Goal: Navigation & Orientation: Find specific page/section

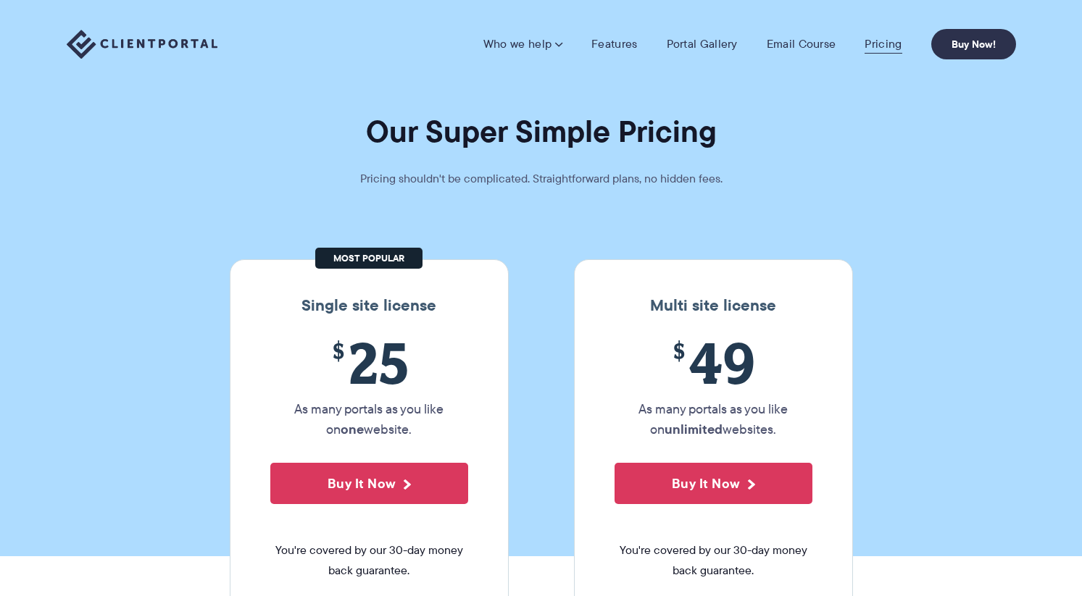
click at [891, 47] on link "Pricing" at bounding box center [883, 44] width 37 height 14
click at [693, 49] on link "Portal Gallery" at bounding box center [702, 44] width 71 height 14
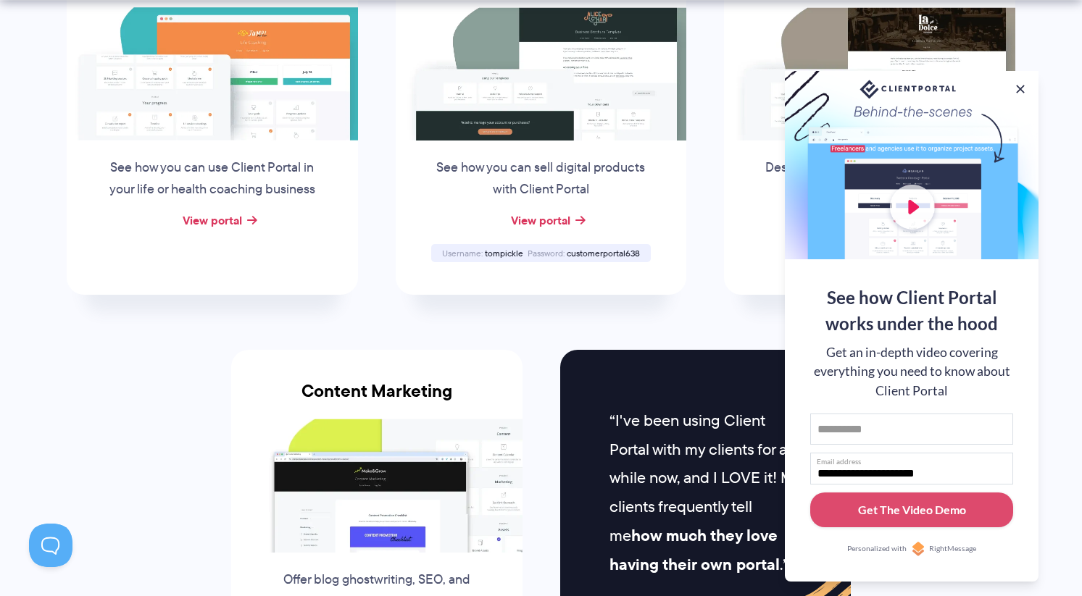
scroll to position [1213, 0]
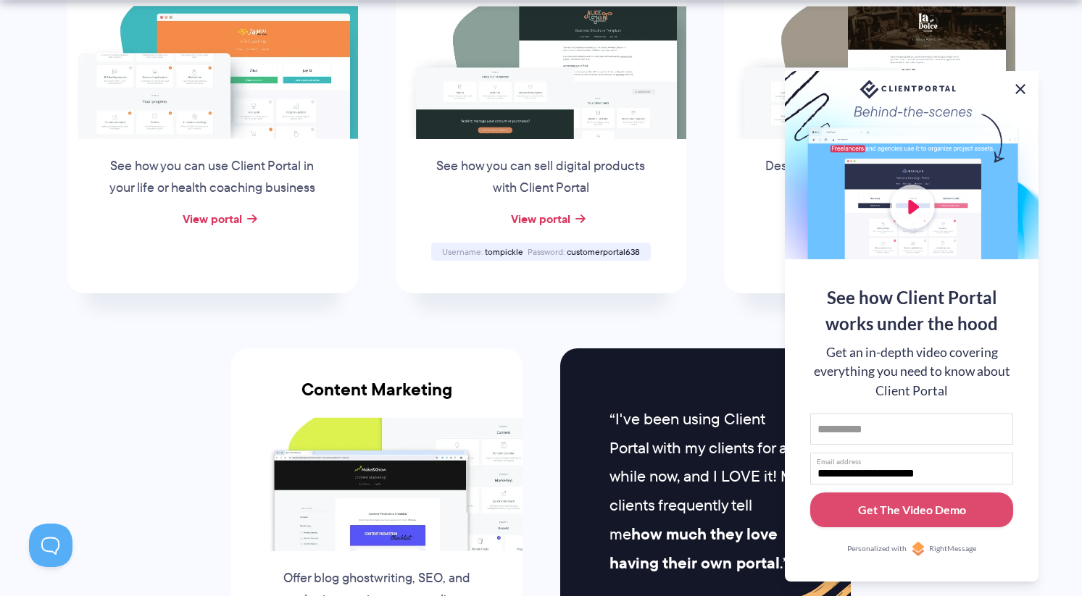
click at [1021, 83] on button at bounding box center [1020, 88] width 17 height 17
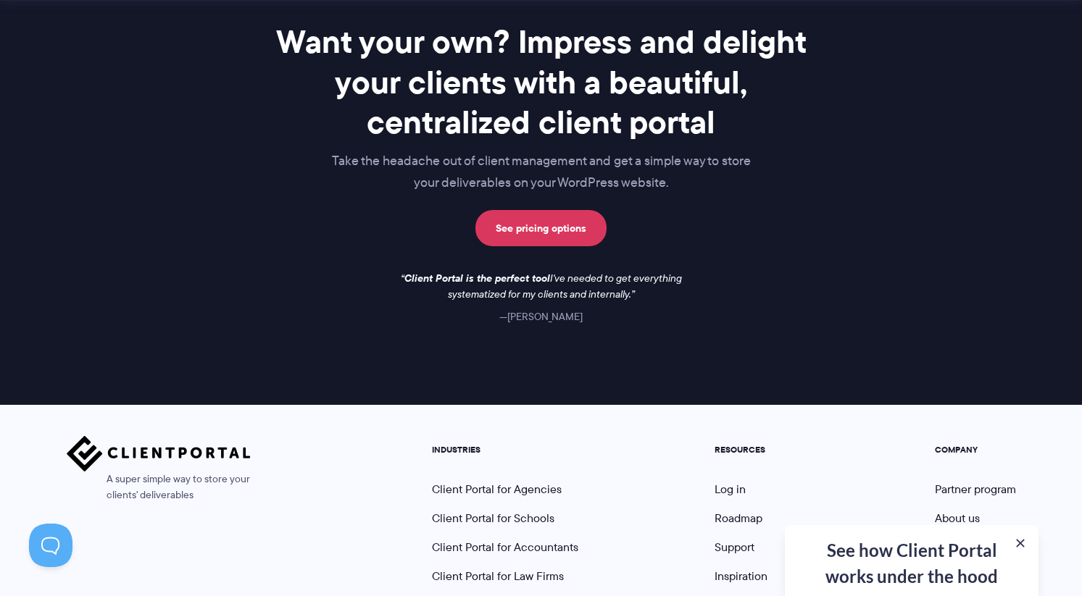
scroll to position [2041, 0]
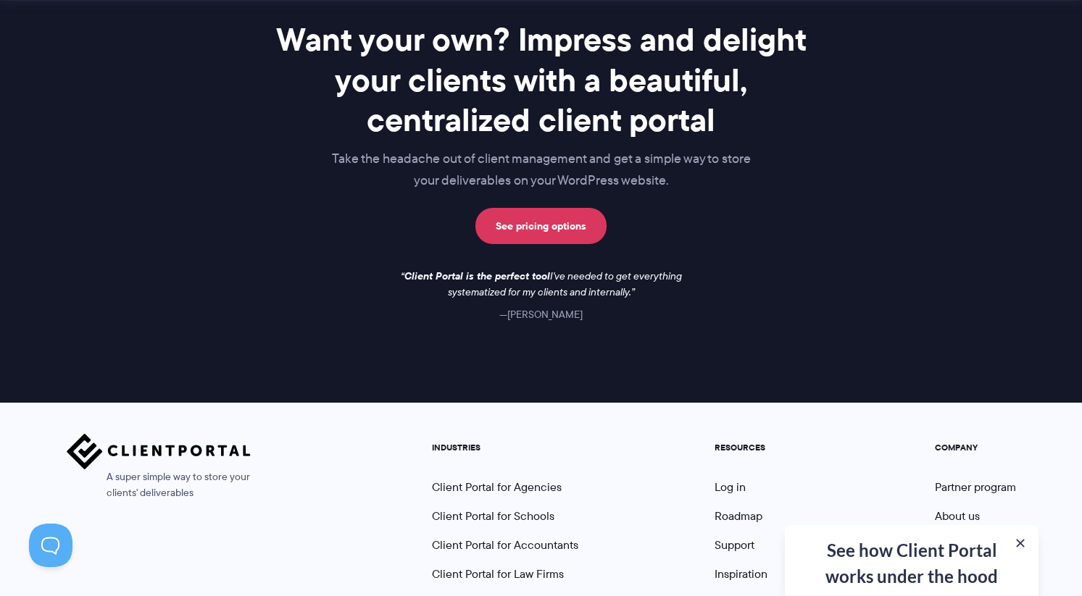
click at [903, 562] on div "**********" at bounding box center [912, 560] width 254 height 71
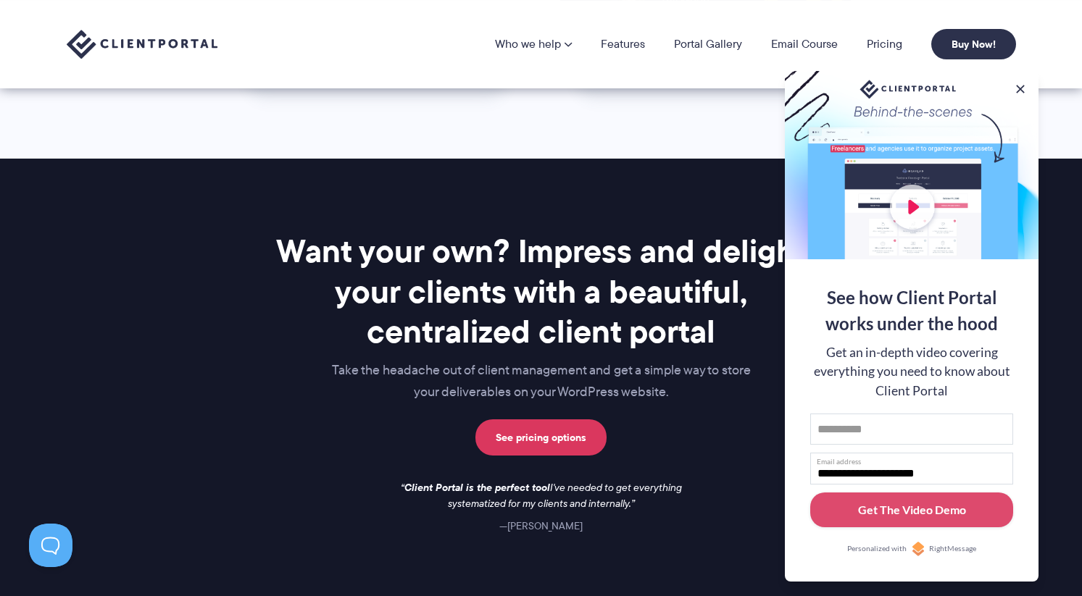
scroll to position [1538, 0]
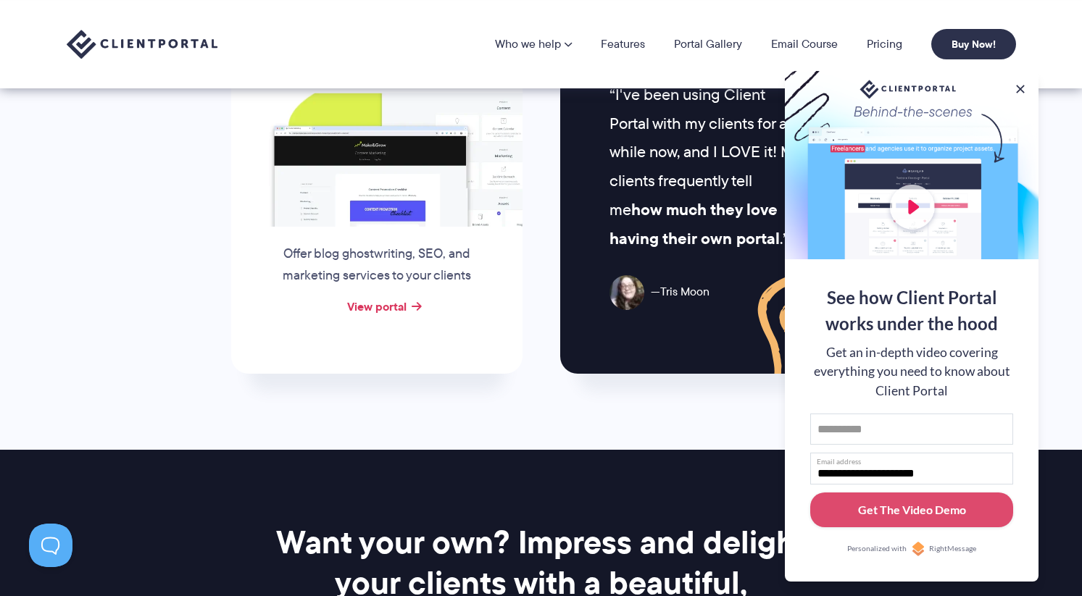
click at [1017, 93] on div at bounding box center [912, 165] width 254 height 188
click at [1021, 84] on button at bounding box center [1020, 88] width 17 height 17
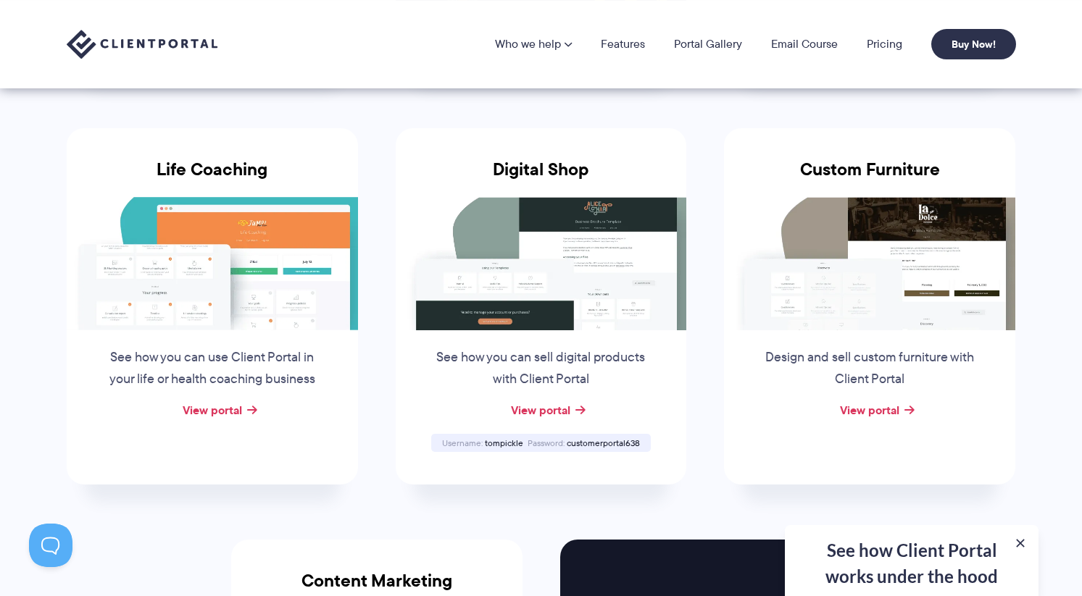
scroll to position [1021, 0]
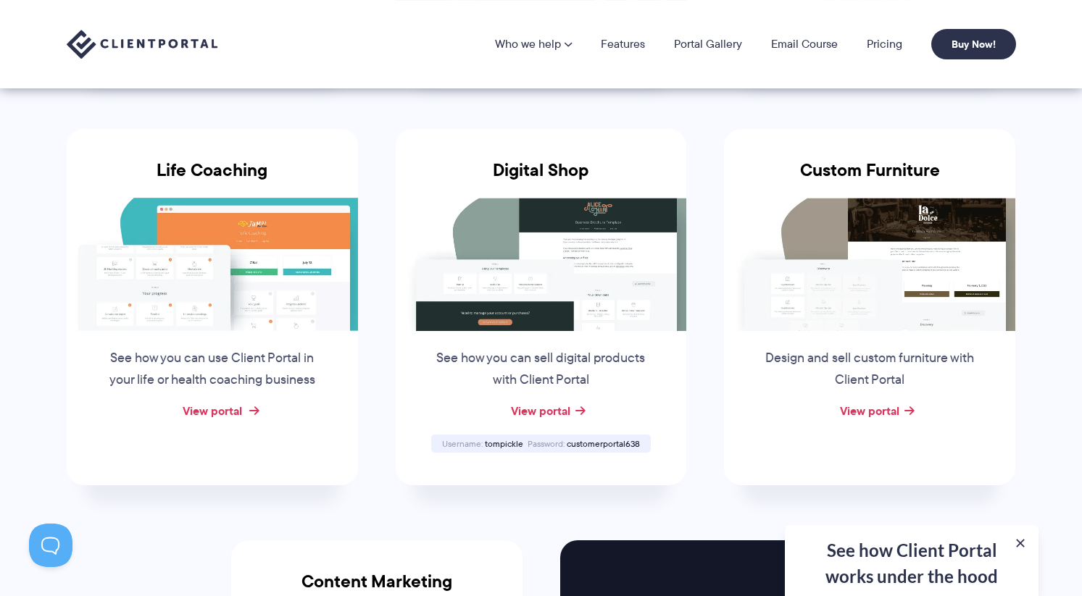
click at [229, 405] on link "View portal" at bounding box center [212, 410] width 59 height 17
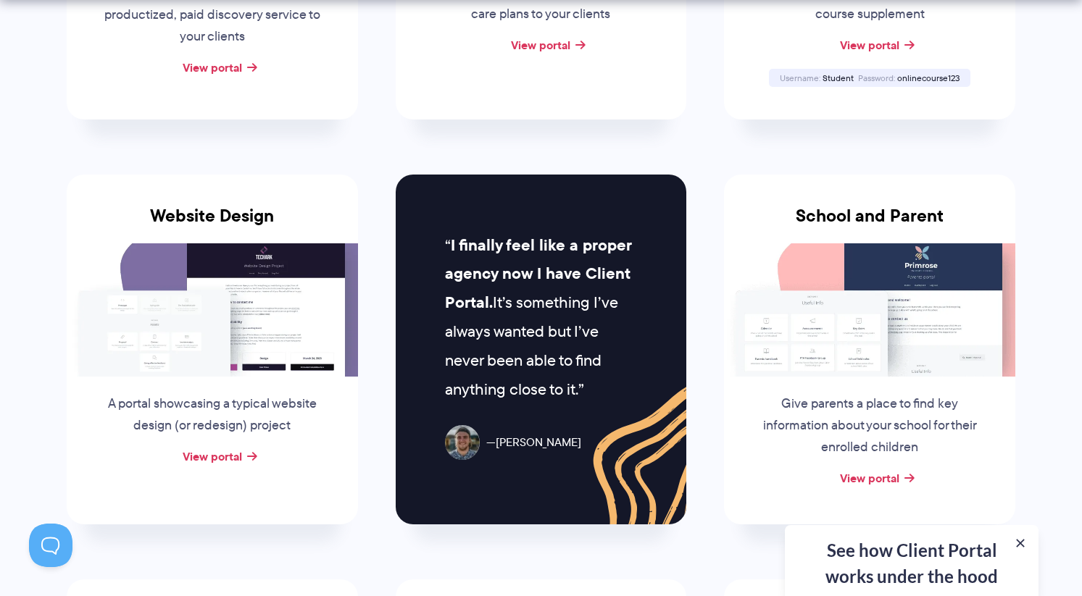
scroll to position [580, 0]
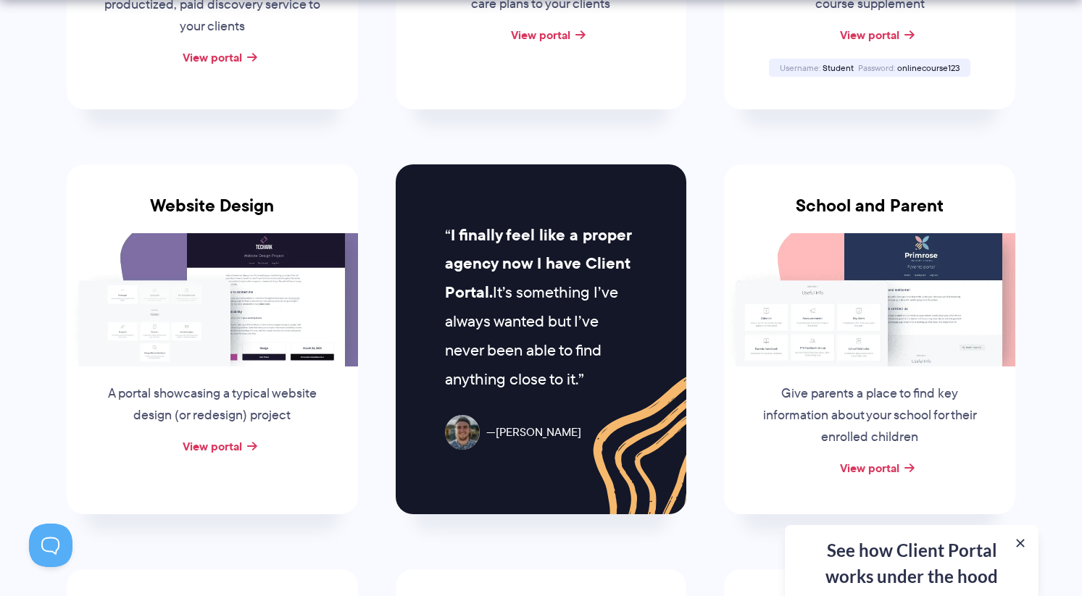
click at [183, 257] on img at bounding box center [212, 299] width 291 height 133
click at [212, 445] on link "View portal" at bounding box center [212, 446] width 59 height 17
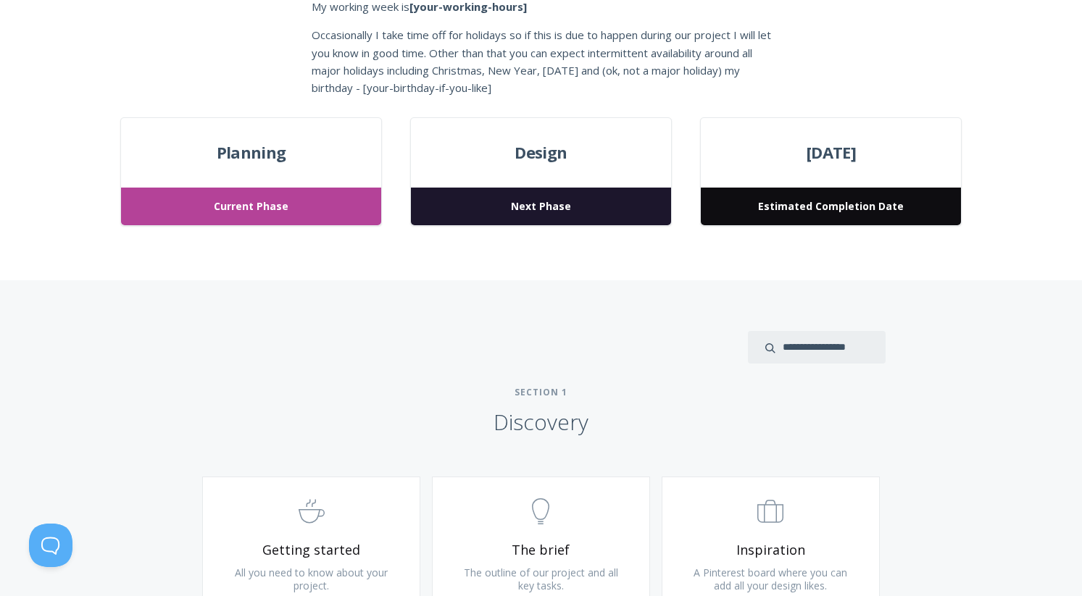
scroll to position [489, 0]
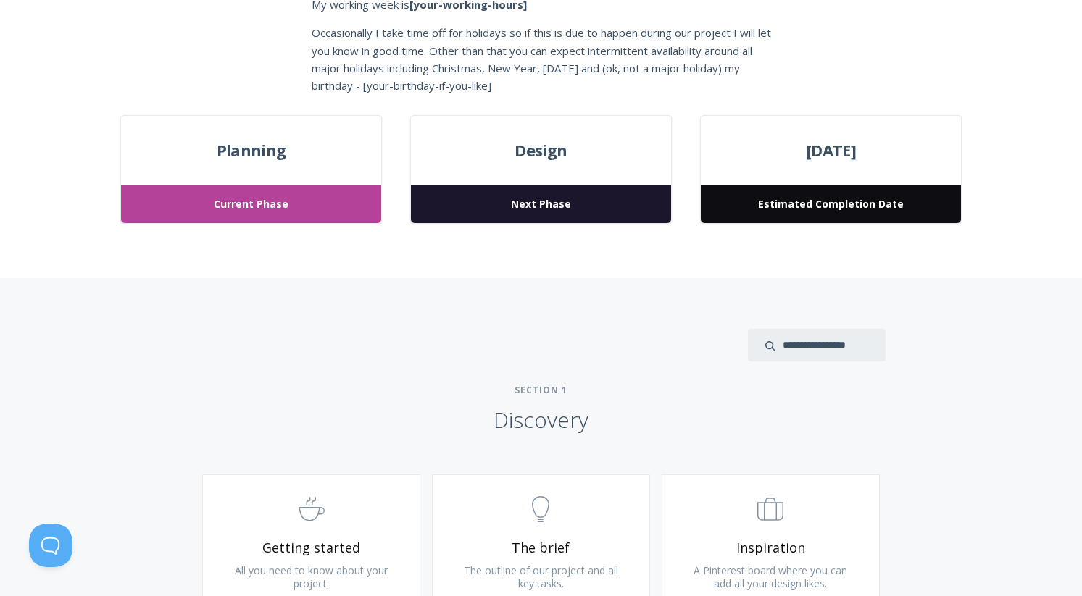
click at [815, 210] on span "Estimated Completion Date" at bounding box center [830, 205] width 259 height 38
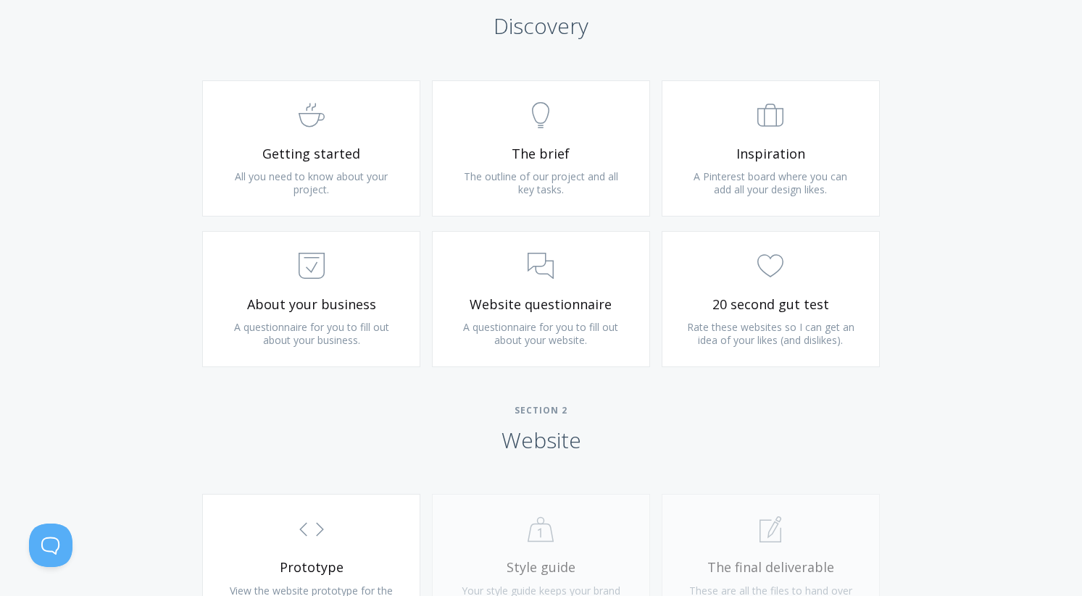
scroll to position [868, 0]
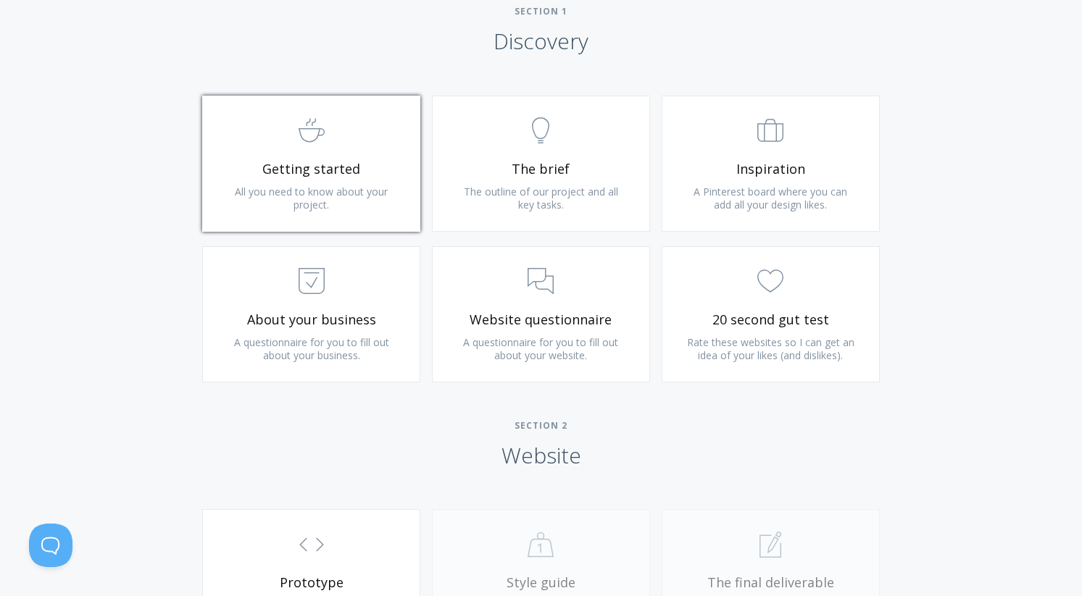
click at [357, 166] on span "Getting started" at bounding box center [311, 169] width 173 height 17
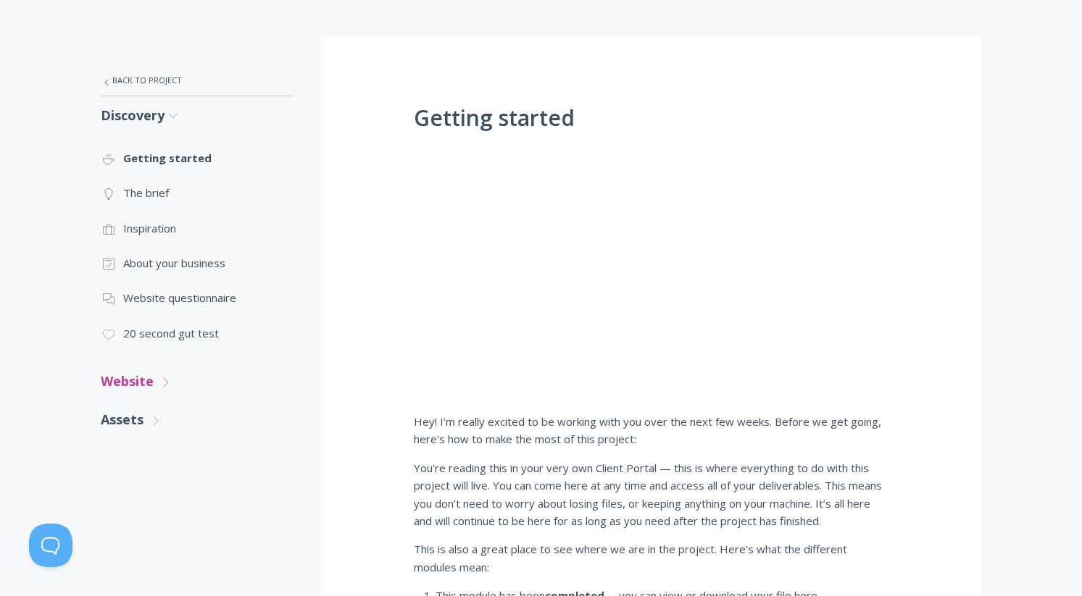
click at [114, 374] on link "Website .st0{fill:none;stroke:#000000;stroke-width:2;stroke-miterlimit:10;} Unt…" at bounding box center [196, 381] width 191 height 38
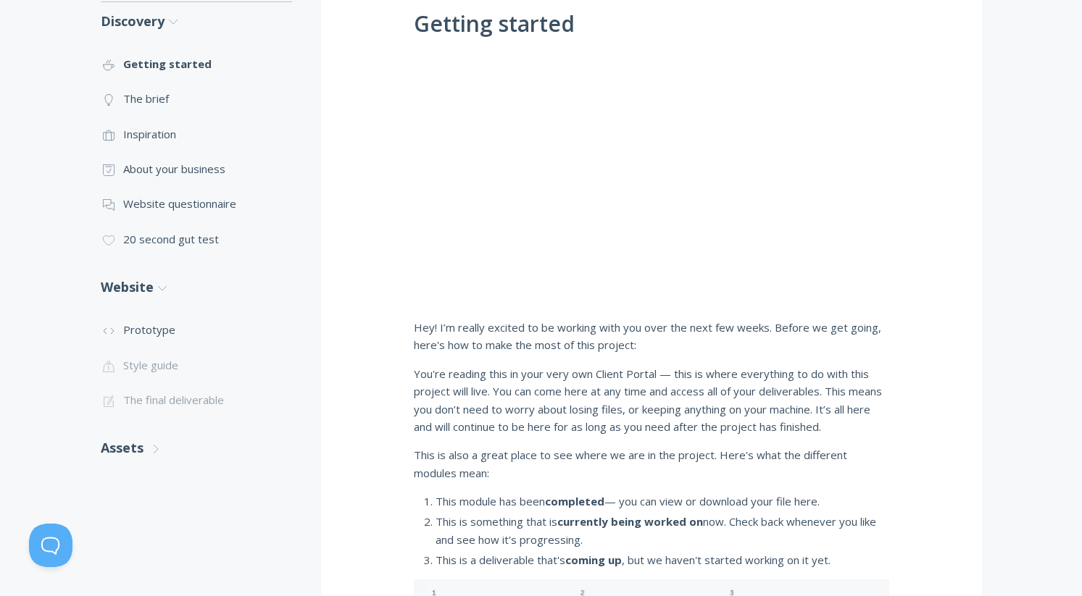
scroll to position [329, 0]
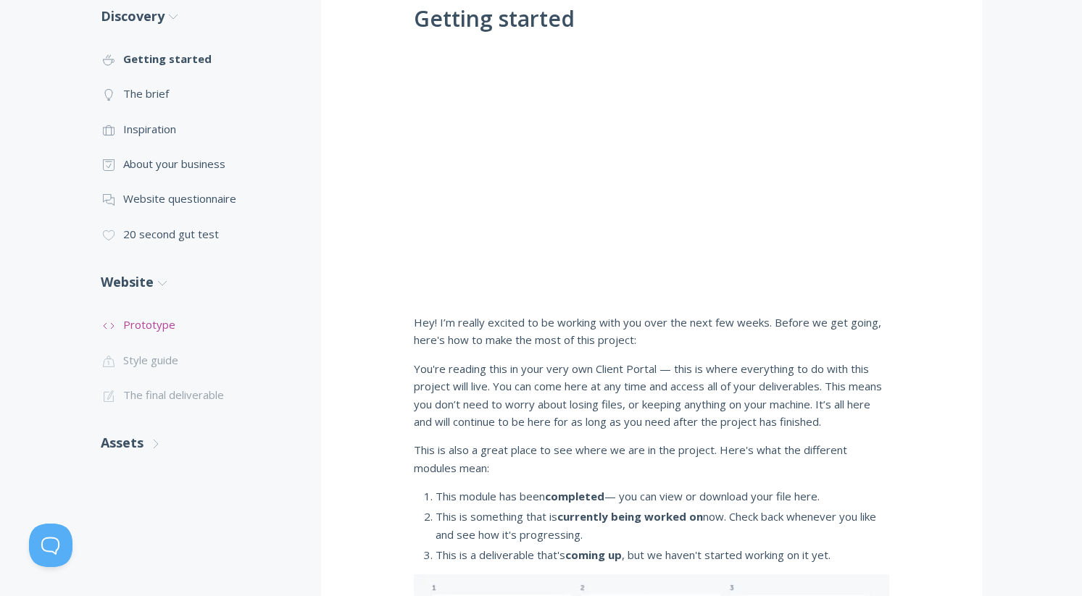
click at [142, 325] on link ".st0{fill:none;stroke:#000000;stroke-width:2;stroke-miterlimit:10;} Untitled-16…" at bounding box center [196, 324] width 191 height 35
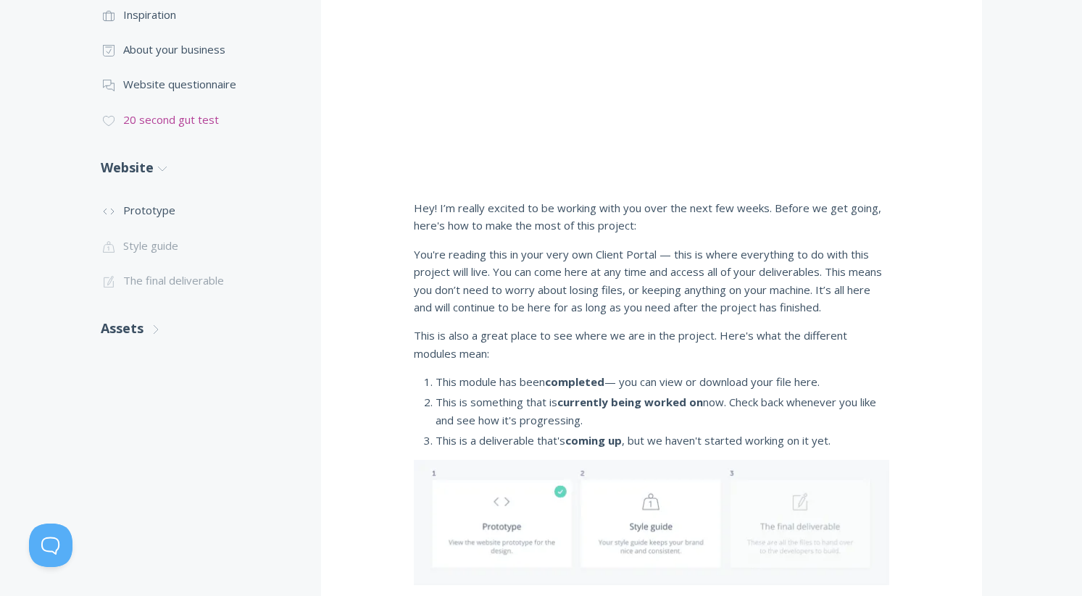
scroll to position [446, 0]
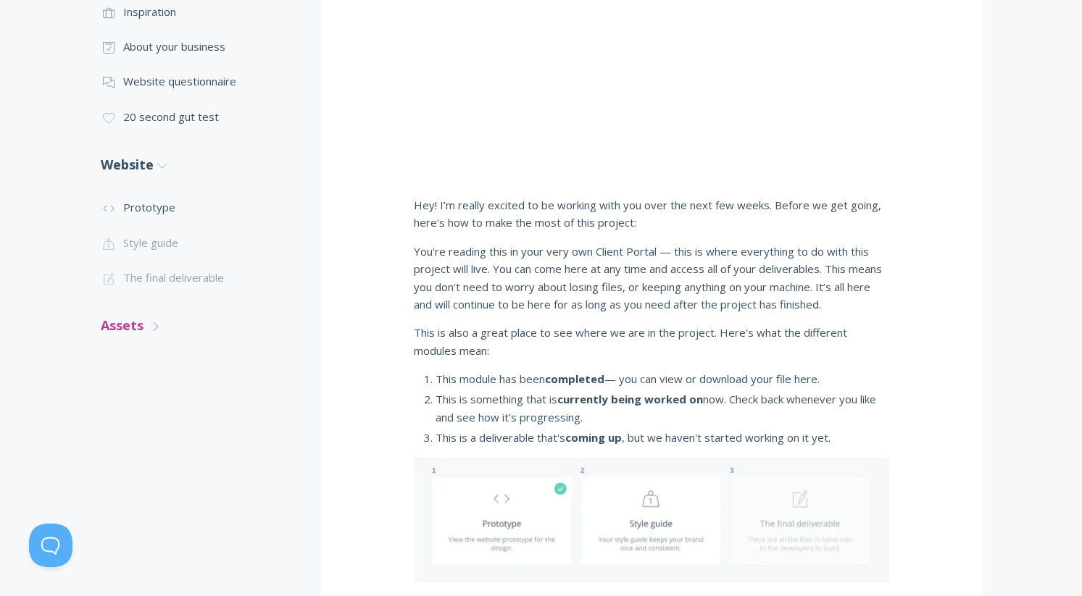
click at [131, 322] on link "Assets .st0{fill:none;stroke:#000000;stroke-width:2;stroke-miterlimit:10;} Unti…" at bounding box center [196, 326] width 191 height 38
click at [156, 369] on link ".st0{fill:none;stroke:#000000;stroke-width:2;stroke-miterlimit:10;} 2. Design -…" at bounding box center [196, 368] width 191 height 35
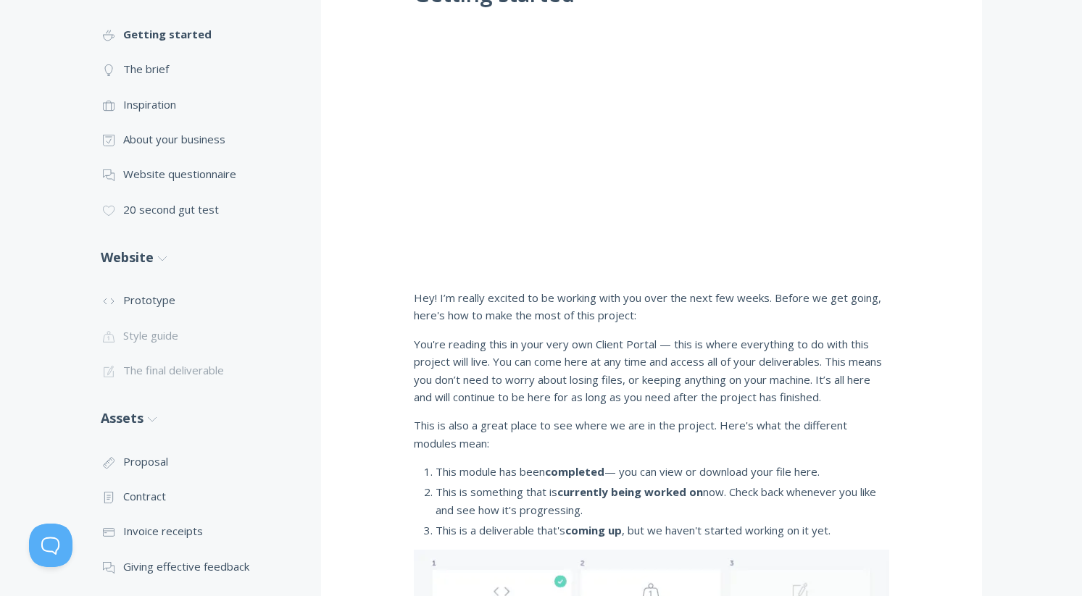
scroll to position [0, 0]
